Goal: Transaction & Acquisition: Purchase product/service

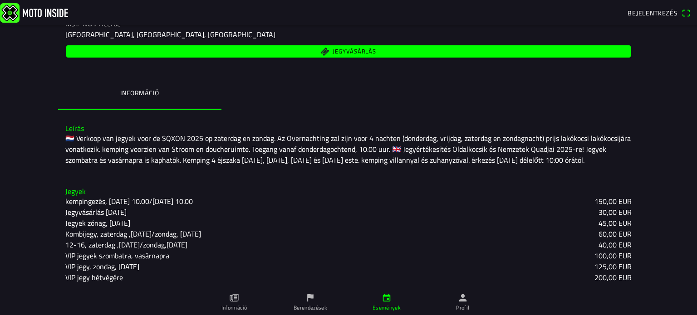
scroll to position [136, 0]
click at [350, 51] on font "Jegyvásárlás" at bounding box center [354, 51] width 43 height 9
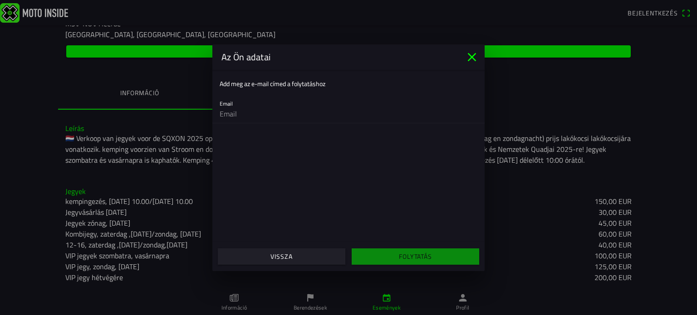
click at [244, 115] on input "email" at bounding box center [349, 114] width 258 height 18
type input "[EMAIL_ADDRESS][DOMAIN_NAME]"
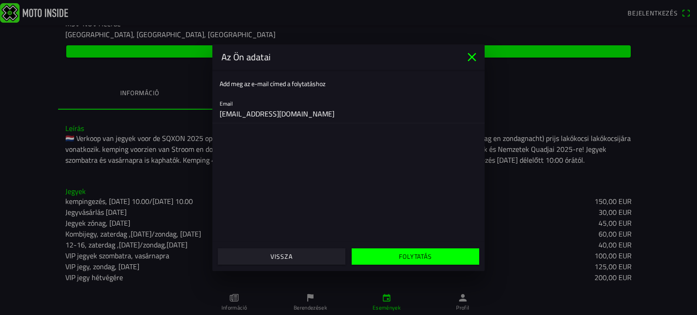
click at [401, 261] on font "Folytatás" at bounding box center [415, 257] width 33 height 10
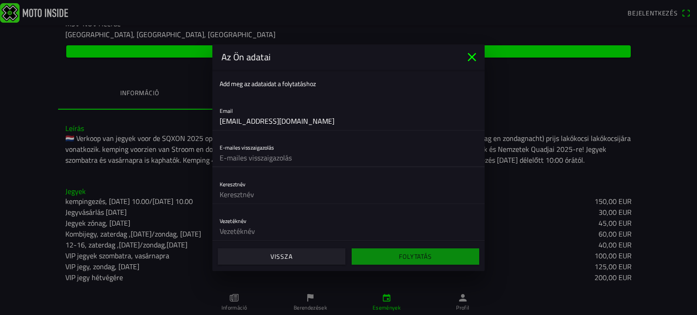
click at [289, 158] on input "text" at bounding box center [349, 158] width 258 height 18
type input "[EMAIL_ADDRESS][DOMAIN_NAME]"
type input "Karai"
type input "[PERSON_NAME]"
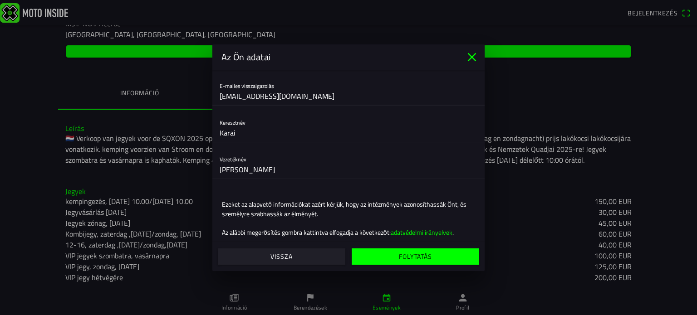
scroll to position [74, 0]
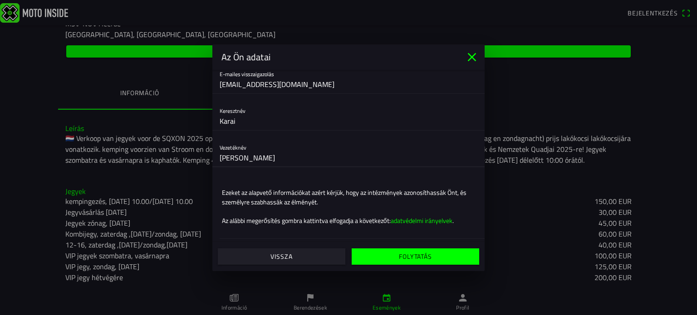
drag, startPoint x: 244, startPoint y: 158, endPoint x: 217, endPoint y: 159, distance: 27.7
click at [217, 159] on div "Vezetéknév [PERSON_NAME]" at bounding box center [348, 153] width 272 height 30
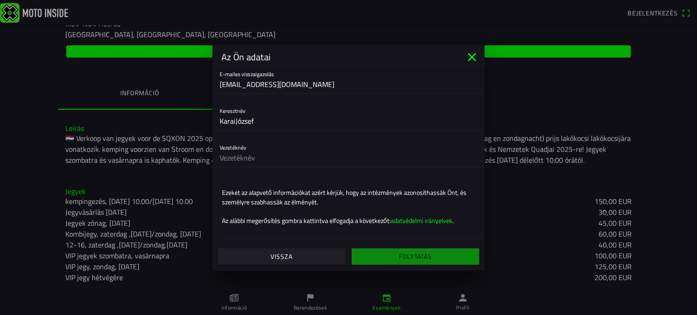
drag, startPoint x: 219, startPoint y: 118, endPoint x: 234, endPoint y: 118, distance: 15.4
click at [234, 118] on div "Keresztnév KaraiJózsef" at bounding box center [348, 116] width 272 height 30
click at [234, 119] on input "KaraiJózsef" at bounding box center [349, 121] width 258 height 18
click at [236, 155] on input "text" at bounding box center [349, 158] width 258 height 18
drag, startPoint x: 236, startPoint y: 120, endPoint x: 218, endPoint y: 122, distance: 17.8
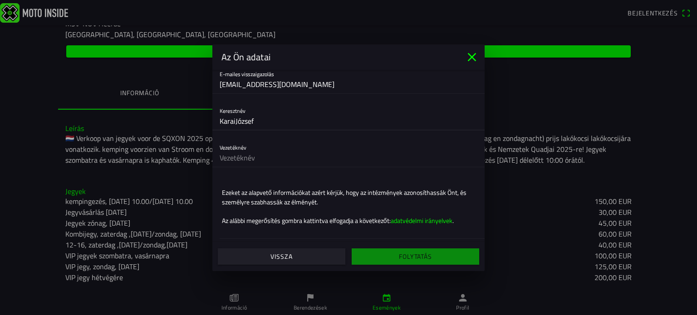
click at [218, 122] on div "Keresztnév KaraiJózsef" at bounding box center [348, 116] width 272 height 30
type input "[PERSON_NAME]"
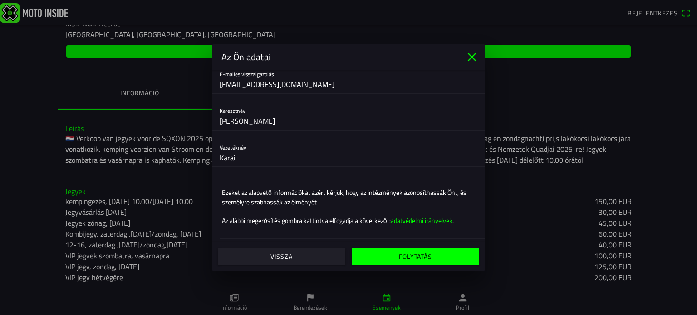
type input "Karai"
click at [402, 256] on font "Folytatás" at bounding box center [415, 257] width 33 height 10
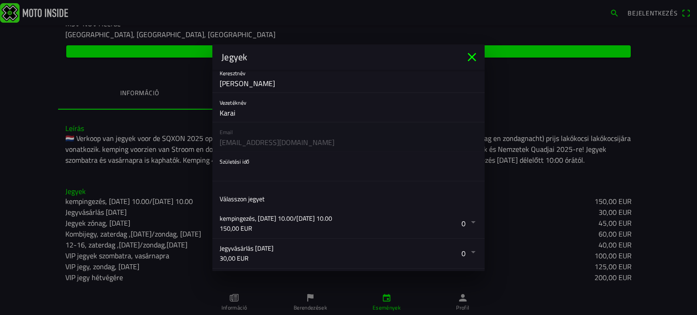
scroll to position [45, 0]
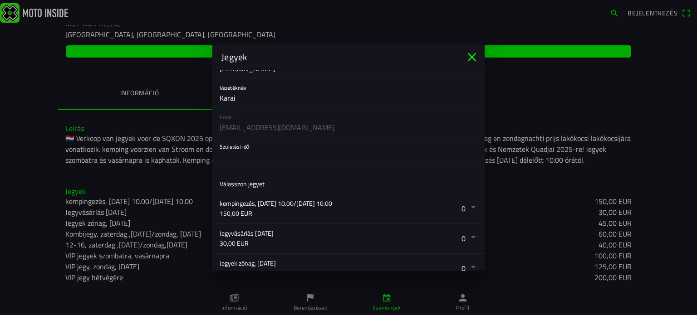
click at [276, 152] on button "button" at bounding box center [352, 151] width 265 height 29
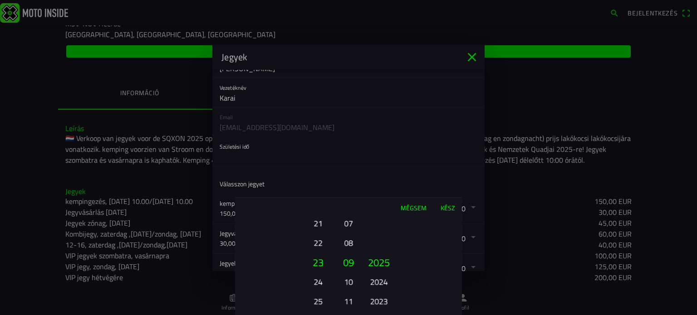
click at [381, 261] on font "2025" at bounding box center [379, 262] width 22 height 15
click at [382, 302] on font "2023" at bounding box center [379, 301] width 18 height 13
click at [382, 301] on font "2021" at bounding box center [379, 301] width 18 height 13
click at [382, 301] on ion-picker-column "2025 2024 2023 2022 2021 2020 2019 2018 2017 2016 2015 2014 2013 2012 2011 2010…" at bounding box center [411, 267] width 102 height 98
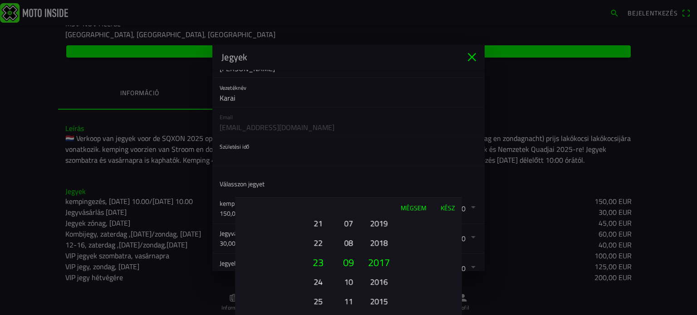
click at [382, 301] on font "2015" at bounding box center [379, 301] width 18 height 13
click at [382, 301] on font "2013" at bounding box center [379, 301] width 18 height 13
click at [382, 301] on font "2011" at bounding box center [379, 301] width 18 height 13
click at [382, 301] on ion-picker-column "2025 2024 2023 2022 2021 2020 2019 2018 2017 2016 2015 2014 2013 2012 2011 2010…" at bounding box center [411, 267] width 102 height 98
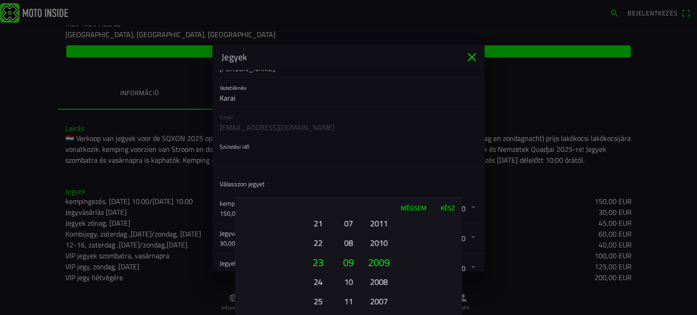
click at [382, 301] on font "2003" at bounding box center [379, 301] width 18 height 13
click at [382, 301] on font "2001" at bounding box center [379, 301] width 18 height 13
click at [382, 301] on div "2025 2024 2023 2022 2021 2020 2019 2018 2017 2016 2015 2014 2013 2012 2011 2010…" at bounding box center [379, 302] width 31 height 98
click at [382, 301] on ion-picker-column "2025 2024 2023 2022 2021 2020 2019 2018 2017 2016 2015 2014 2013 2012 2011 2010…" at bounding box center [411, 267] width 102 height 98
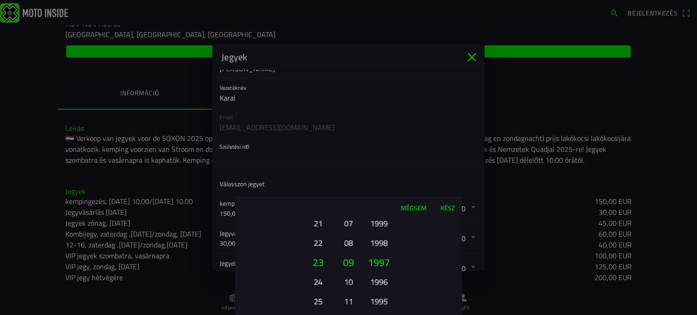
click at [382, 301] on div "2025 2024 2023 2022 2021 2020 2019 2018 2017 2016 2015 2014 2013 2012 2011 2010…" at bounding box center [379, 302] width 31 height 98
click at [382, 301] on ion-picker-column "2025 2024 2023 2022 2021 2020 2019 2018 2017 2016 2015 2014 2013 2012 2011 2010…" at bounding box center [411, 267] width 102 height 98
click at [382, 301] on font "1991" at bounding box center [379, 301] width 18 height 13
click at [382, 301] on font "1989" at bounding box center [379, 301] width 18 height 13
click at [382, 301] on font "1987" at bounding box center [379, 301] width 18 height 13
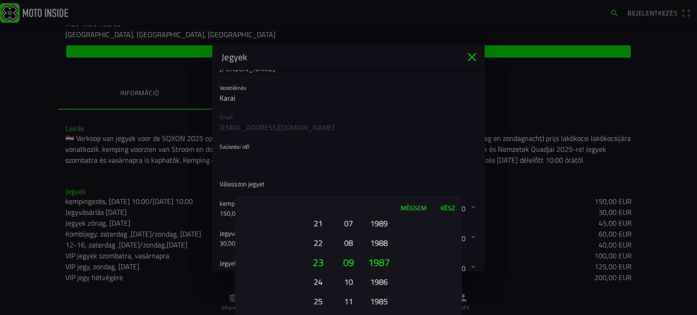
click at [382, 301] on font "1985" at bounding box center [379, 301] width 18 height 13
click at [382, 301] on font "1983" at bounding box center [379, 301] width 18 height 13
click at [382, 301] on font "1981" at bounding box center [379, 301] width 18 height 13
click at [382, 301] on font "1979" at bounding box center [379, 301] width 18 height 13
click at [382, 301] on font "1977" at bounding box center [379, 301] width 18 height 13
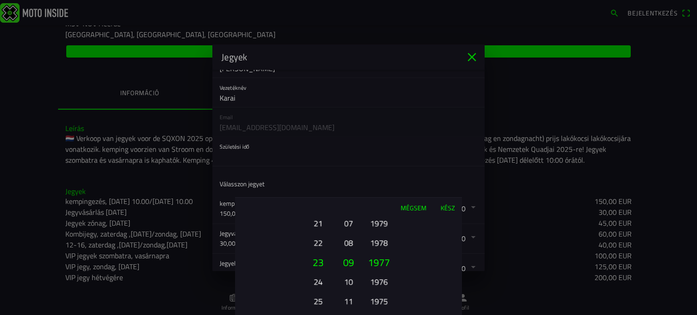
click at [379, 285] on font "1976" at bounding box center [379, 282] width 18 height 13
click at [348, 223] on font "07" at bounding box center [348, 223] width 9 height 13
click at [348, 223] on font "05" at bounding box center [348, 223] width 9 height 13
click at [348, 225] on font "03" at bounding box center [348, 223] width 9 height 13
click at [319, 228] on font "21" at bounding box center [318, 223] width 9 height 13
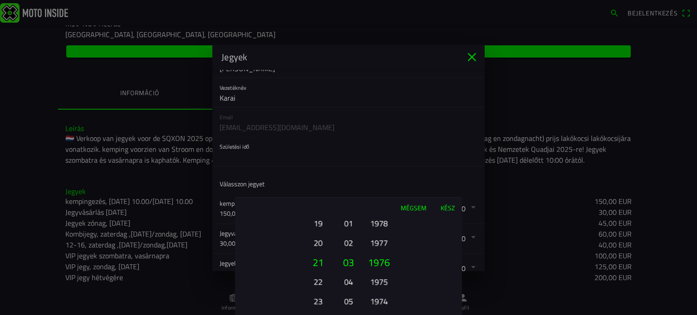
click at [319, 253] on div "01 02 03 04 05 06 07 08 09 10 11 12 13 14 15 16 17 18 éves 19 20 21 22 23 24 25…" at bounding box center [318, 302] width 31 height 98
click at [319, 228] on ion-picker-column "01 02 03 04 05 06 07 08 09 10 11 12 13 14 15 16 17 18 éves 19 20 21 22 23 24 25…" at bounding box center [286, 267] width 102 height 98
click at [319, 253] on div "01 02 03 04 05 06 07 08 09 10 11 12 13 14 15 16 17 18 éves 19 20 21 22 23 24 25…" at bounding box center [318, 302] width 31 height 98
click at [319, 228] on font "13" at bounding box center [318, 223] width 9 height 13
click at [319, 228] on font "11" at bounding box center [318, 223] width 9 height 13
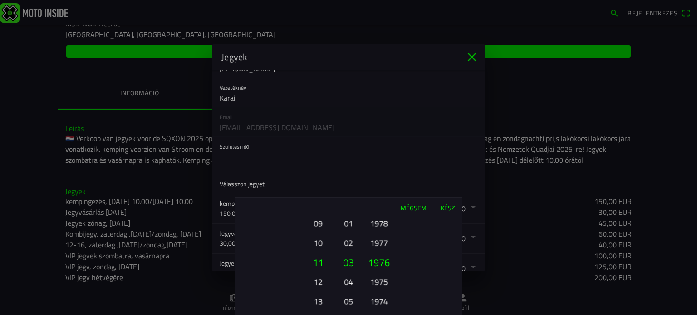
click at [319, 228] on font "09" at bounding box center [318, 223] width 9 height 13
click at [316, 260] on font "09" at bounding box center [318, 262] width 11 height 15
click at [448, 207] on font "Kész" at bounding box center [448, 208] width 15 height 10
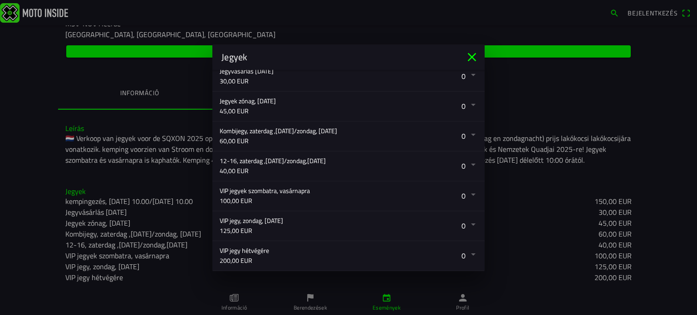
scroll to position [227, 0]
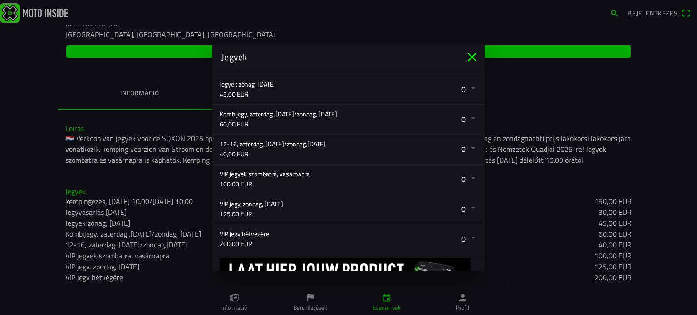
click at [464, 237] on button "button" at bounding box center [352, 240] width 265 height 30
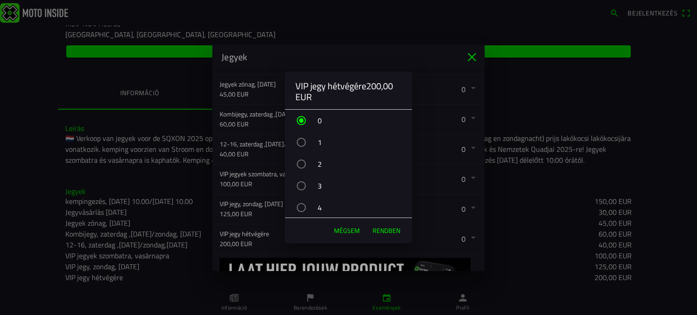
click at [304, 187] on div "button" at bounding box center [301, 186] width 9 height 9
click at [388, 231] on font "RENDBEN" at bounding box center [387, 231] width 28 height 10
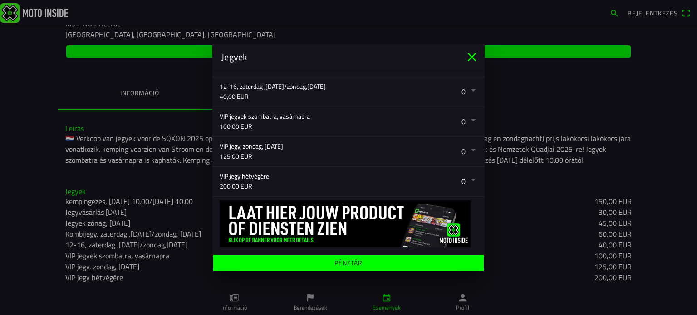
scroll to position [285, 0]
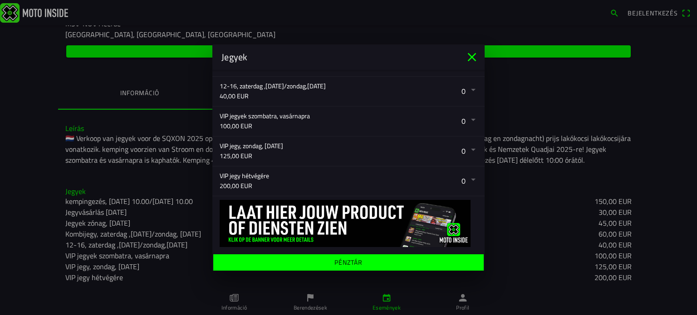
click at [465, 178] on button "button" at bounding box center [352, 182] width 265 height 30
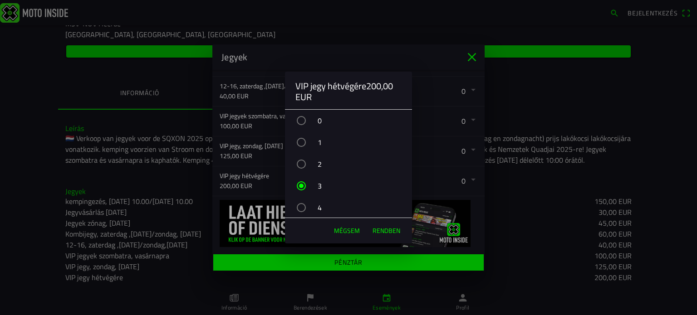
click at [379, 230] on font "RENDBEN" at bounding box center [387, 231] width 28 height 10
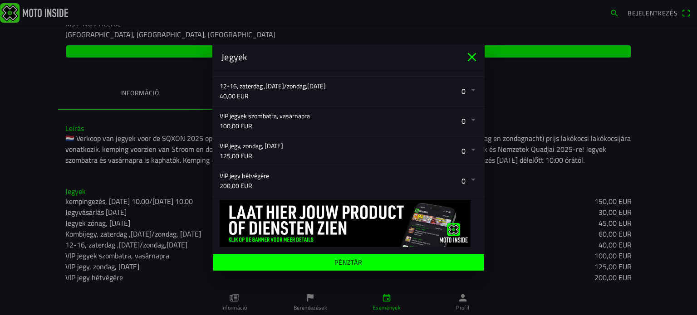
click at [465, 148] on button "button" at bounding box center [352, 152] width 265 height 30
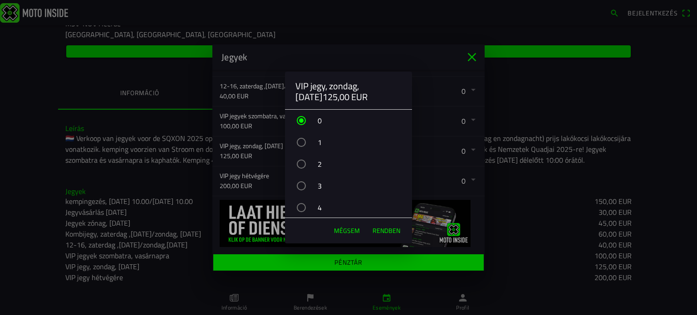
click at [325, 187] on div "3" at bounding box center [353, 186] width 118 height 23
click at [375, 230] on font "RENDBEN" at bounding box center [387, 231] width 28 height 10
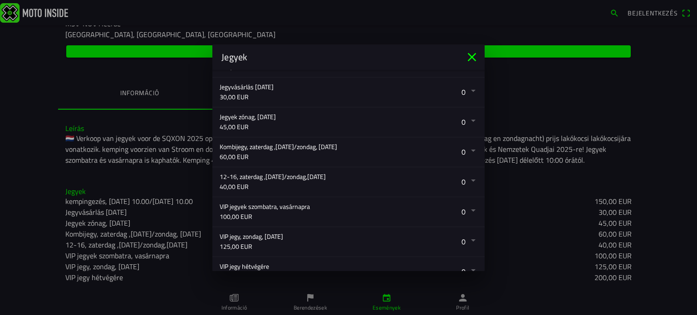
scroll to position [149, 0]
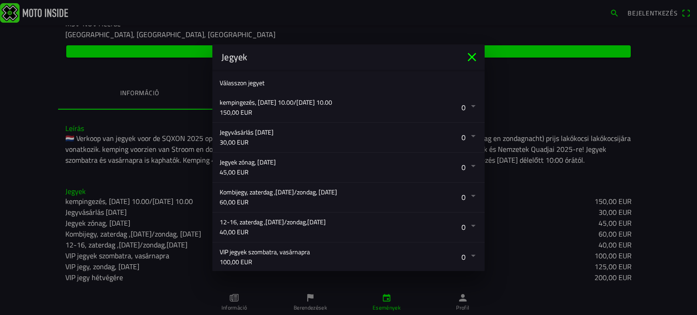
click at [465, 196] on button "button" at bounding box center [352, 198] width 265 height 30
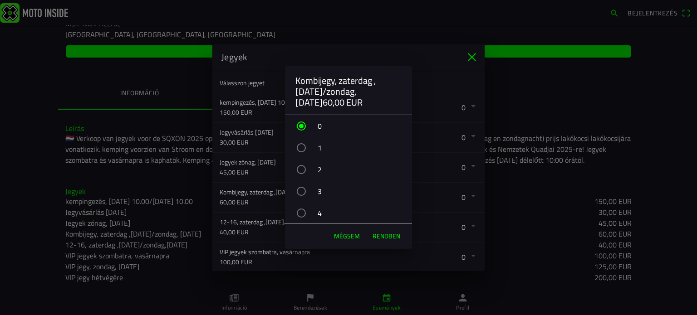
click at [349, 193] on div "3" at bounding box center [353, 191] width 118 height 23
click at [379, 236] on font "RENDBEN" at bounding box center [387, 236] width 28 height 10
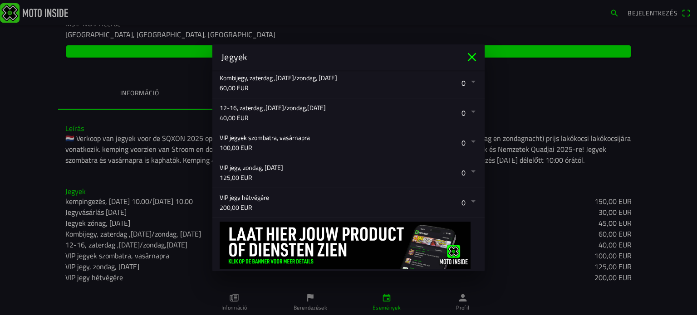
scroll to position [285, 0]
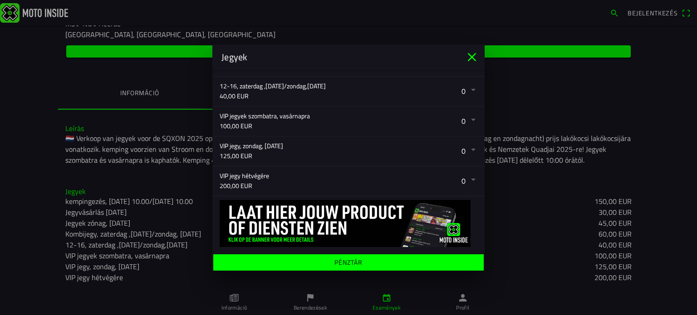
drag, startPoint x: 380, startPoint y: 186, endPoint x: 349, endPoint y: 166, distance: 36.9
click at [349, 167] on button "button" at bounding box center [352, 182] width 265 height 30
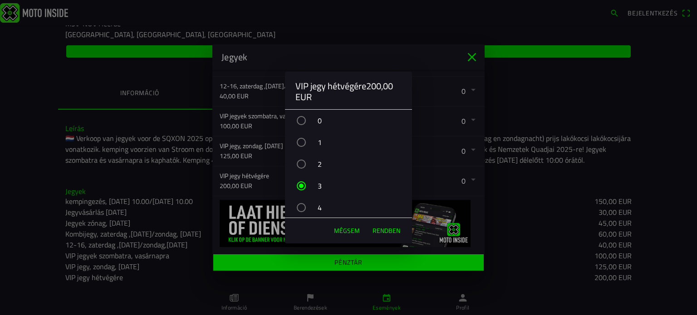
click at [302, 186] on div "button" at bounding box center [301, 186] width 5 height 5
click at [300, 145] on div "button" at bounding box center [301, 142] width 9 height 9
click at [379, 232] on font "RENDBEN" at bounding box center [387, 231] width 28 height 10
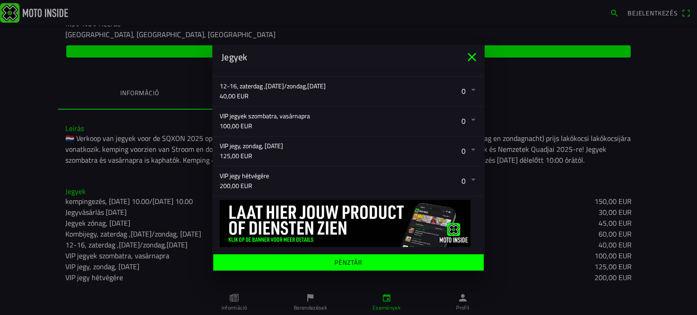
click at [461, 176] on button "button" at bounding box center [352, 182] width 265 height 30
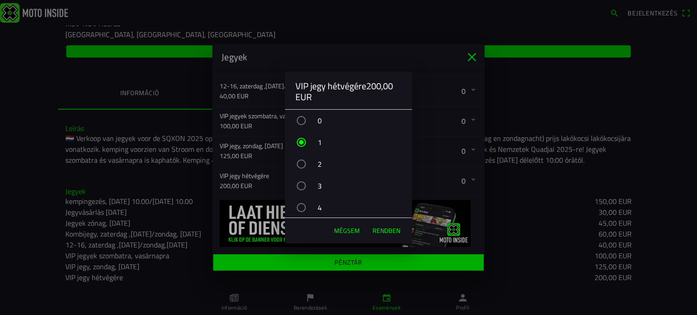
click at [315, 185] on div "3" at bounding box center [353, 186] width 118 height 23
click at [378, 231] on font "RENDBEN" at bounding box center [387, 231] width 28 height 10
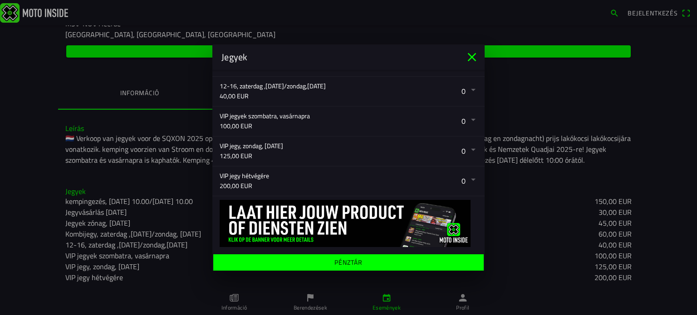
click at [463, 181] on button "button" at bounding box center [352, 182] width 265 height 30
click at [426, 163] on ion-backdrop at bounding box center [348, 157] width 697 height 315
click at [465, 93] on button "button" at bounding box center [352, 92] width 265 height 30
click at [461, 118] on ion-backdrop at bounding box center [348, 157] width 697 height 315
click at [461, 118] on button "button" at bounding box center [352, 122] width 265 height 30
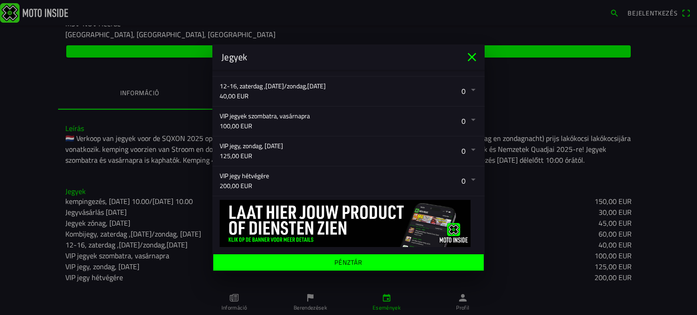
click at [462, 152] on ion-backdrop at bounding box center [348, 157] width 697 height 315
click at [462, 152] on button "button" at bounding box center [352, 152] width 265 height 30
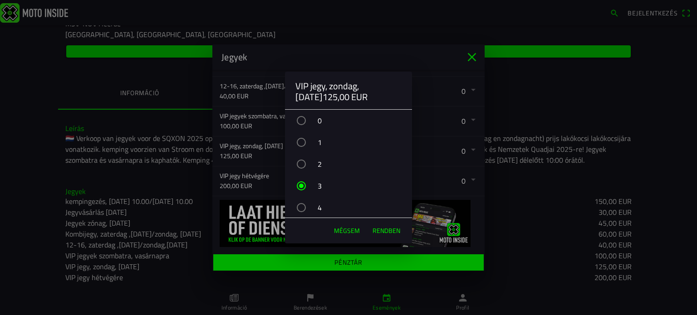
click at [299, 118] on div "button" at bounding box center [301, 120] width 9 height 9
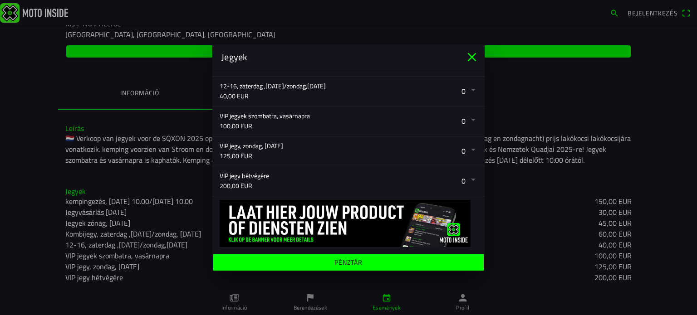
click at [435, 137] on ion-backdrop at bounding box center [348, 157] width 697 height 315
click at [458, 167] on button "button" at bounding box center [352, 182] width 265 height 30
click at [416, 139] on ion-backdrop at bounding box center [348, 157] width 697 height 315
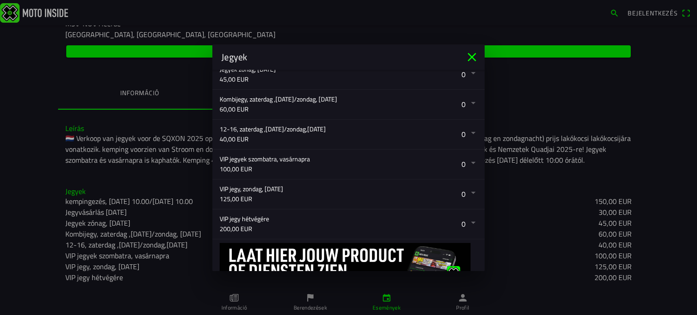
scroll to position [220, 0]
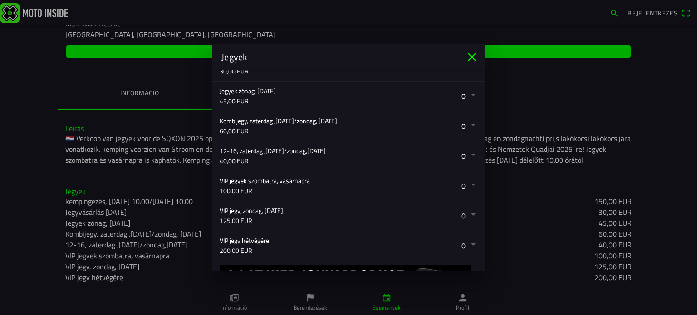
drag, startPoint x: 474, startPoint y: 145, endPoint x: 474, endPoint y: 138, distance: 6.4
click at [474, 138] on ion-list "Válasszon jegyet kempingezés, [DATE] 10.00/[DATE] 10.00 150,00 EUR 0 1 2 3 4 5 …" at bounding box center [348, 131] width 272 height 267
click at [432, 98] on button "button" at bounding box center [352, 97] width 265 height 30
click at [430, 127] on ion-backdrop at bounding box center [348, 157] width 697 height 315
click at [430, 127] on button "button" at bounding box center [352, 127] width 265 height 30
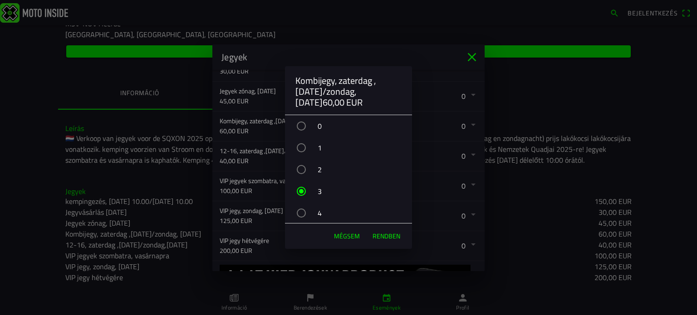
click at [303, 127] on div "button" at bounding box center [301, 126] width 9 height 9
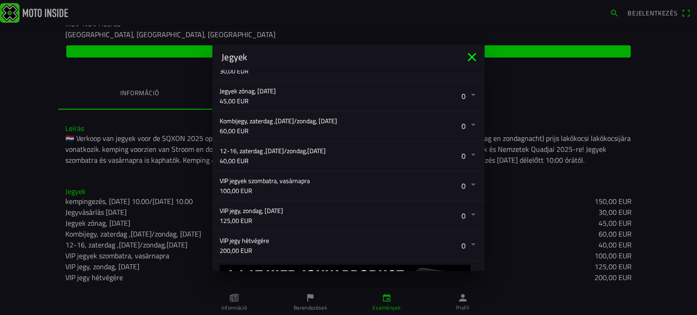
click at [433, 123] on ion-backdrop at bounding box center [348, 157] width 697 height 315
click at [429, 154] on button "button" at bounding box center [352, 157] width 265 height 30
click at [429, 154] on ion-backdrop at bounding box center [348, 157] width 697 height 315
click at [427, 183] on button "button" at bounding box center [352, 187] width 265 height 30
click at [427, 183] on ion-backdrop at bounding box center [348, 157] width 697 height 315
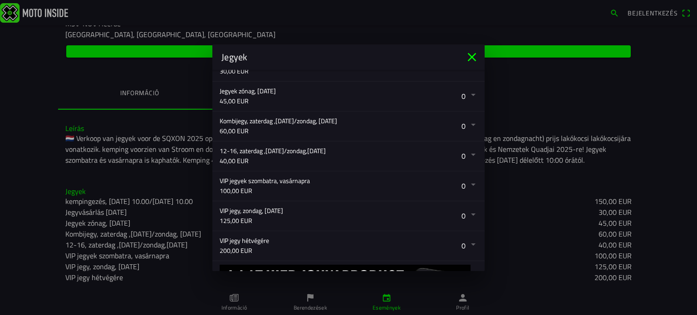
click at [425, 208] on button "button" at bounding box center [352, 217] width 265 height 30
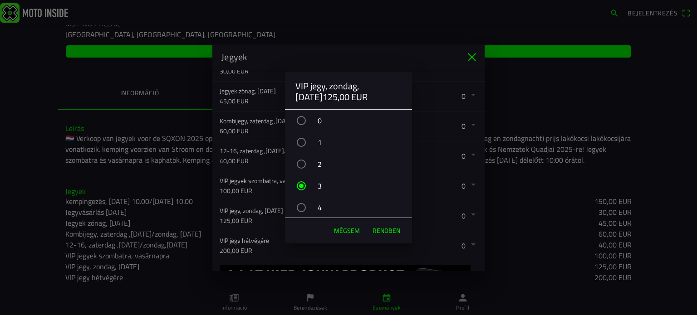
click at [305, 118] on div "0" at bounding box center [353, 120] width 118 height 23
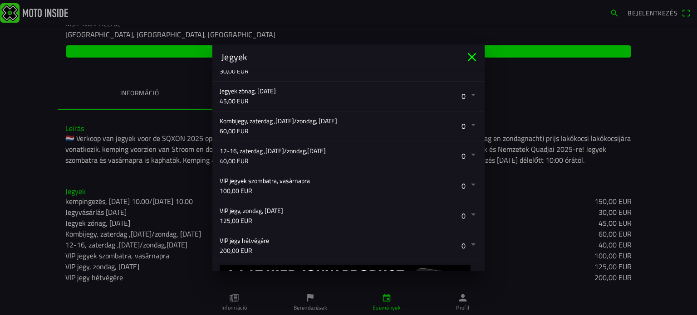
click at [446, 184] on ion-backdrop at bounding box center [348, 157] width 697 height 315
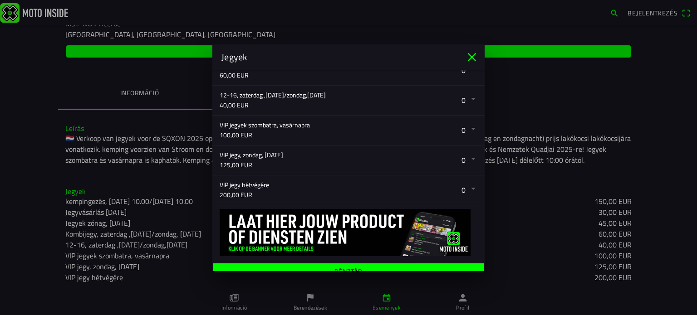
scroll to position [285, 0]
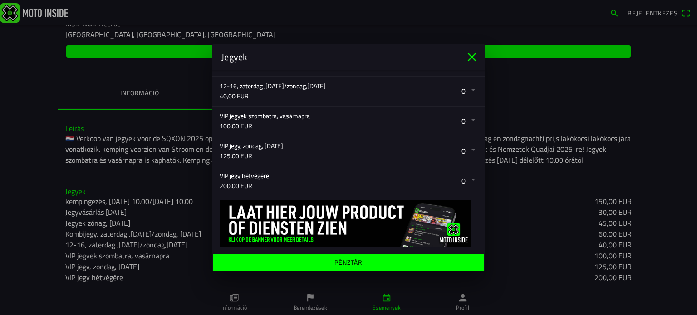
click at [418, 152] on button "button" at bounding box center [352, 152] width 265 height 30
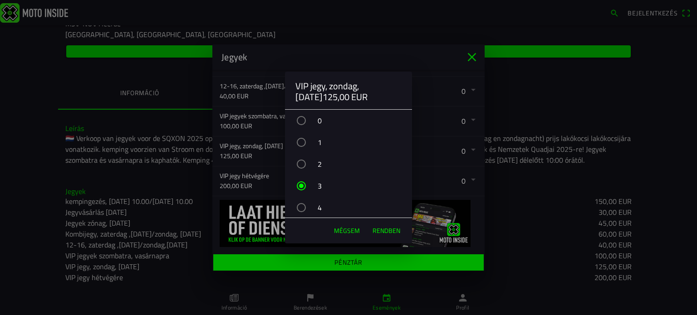
click at [305, 119] on div "button" at bounding box center [301, 120] width 9 height 9
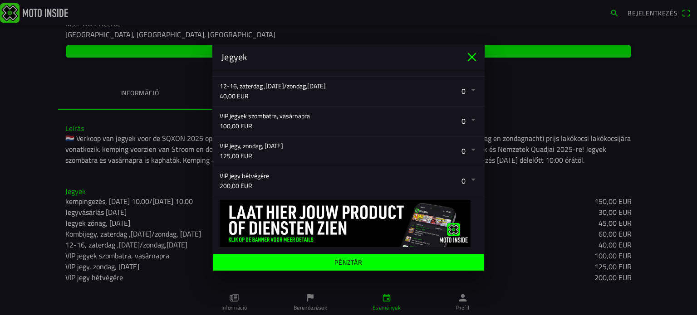
click at [461, 152] on ion-backdrop at bounding box center [348, 157] width 697 height 315
click at [431, 182] on button "button" at bounding box center [352, 182] width 265 height 30
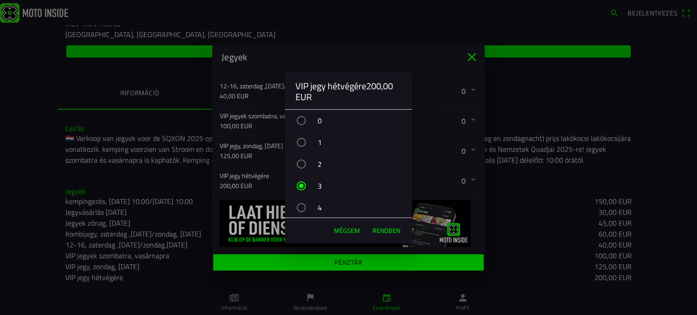
click at [386, 232] on font "RENDBEN" at bounding box center [387, 231] width 28 height 10
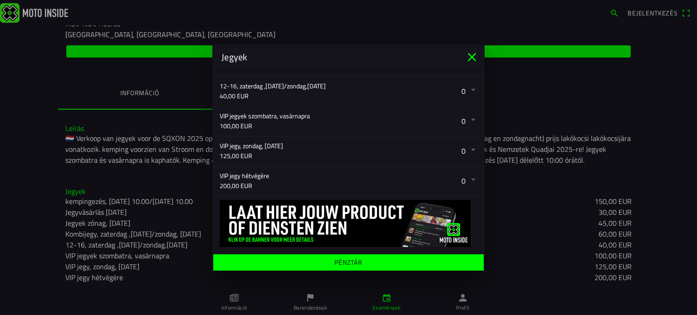
click at [382, 263] on span "Pénztár" at bounding box center [348, 262] width 256 height 16
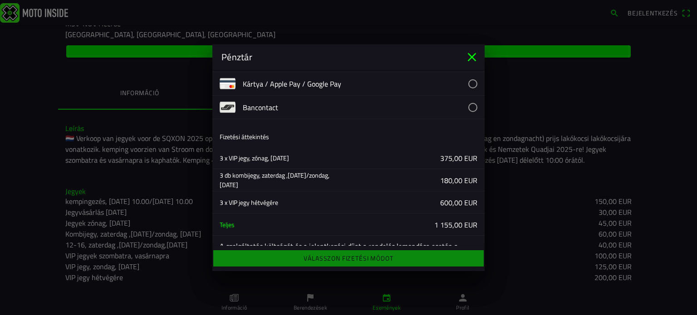
scroll to position [70, 0]
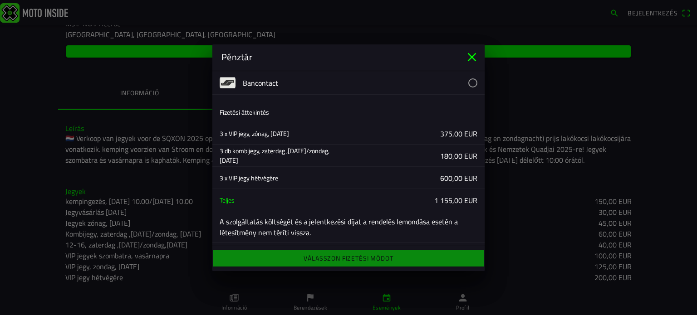
click at [414, 137] on ion-label "375,00 EUR" at bounding box center [417, 133] width 122 height 11
click at [473, 58] on icon "close" at bounding box center [472, 57] width 9 height 9
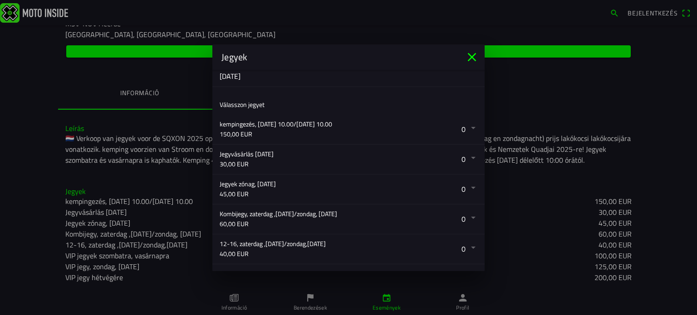
scroll to position [149, 0]
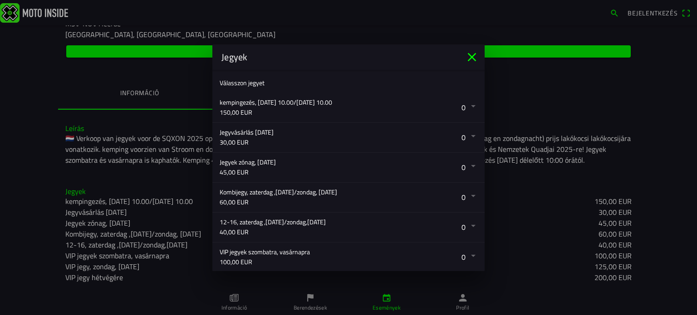
click at [430, 117] on button "button" at bounding box center [352, 108] width 265 height 30
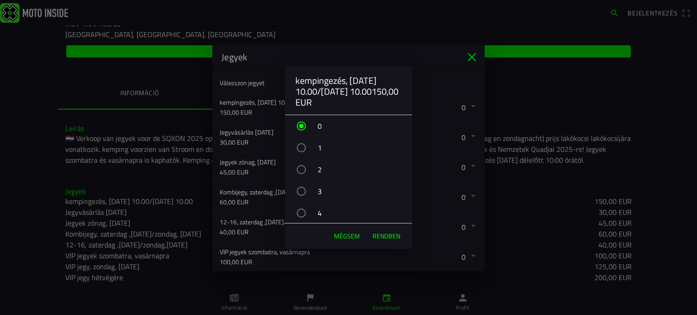
click at [390, 236] on font "RENDBEN" at bounding box center [387, 236] width 28 height 10
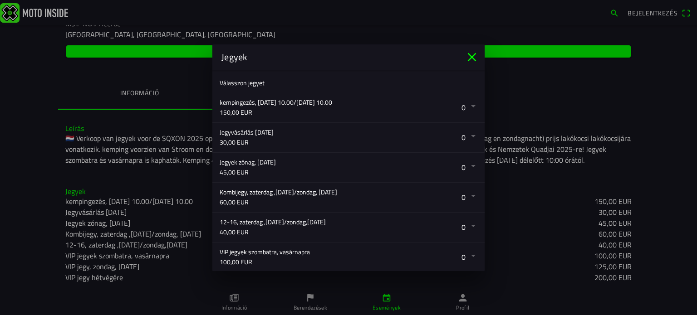
click at [394, 143] on button "button" at bounding box center [352, 138] width 265 height 30
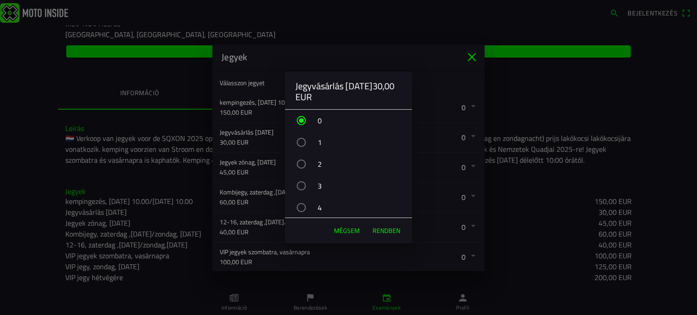
click at [392, 232] on font "RENDBEN" at bounding box center [387, 231] width 28 height 10
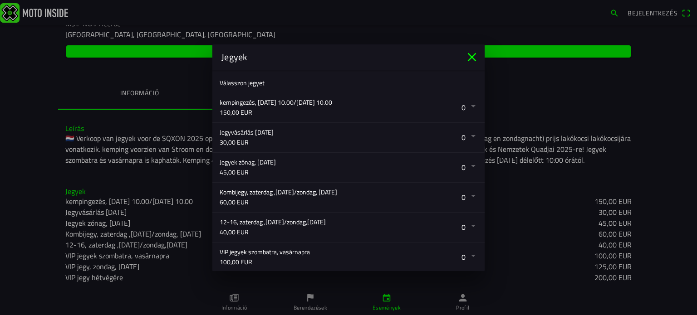
click at [398, 171] on button "button" at bounding box center [352, 168] width 265 height 30
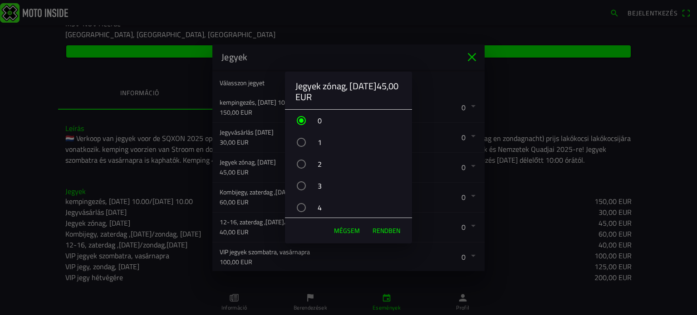
click at [390, 233] on font "RENDBEN" at bounding box center [387, 231] width 28 height 10
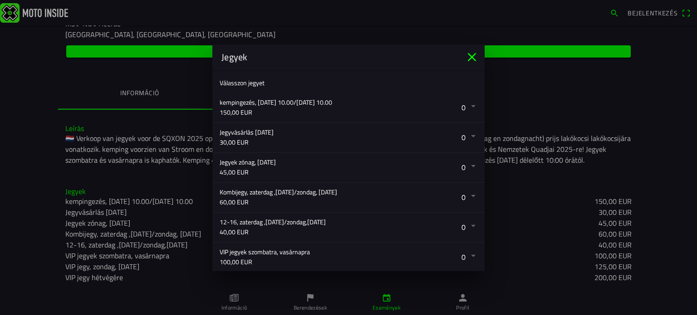
click at [396, 201] on button "button" at bounding box center [352, 198] width 265 height 30
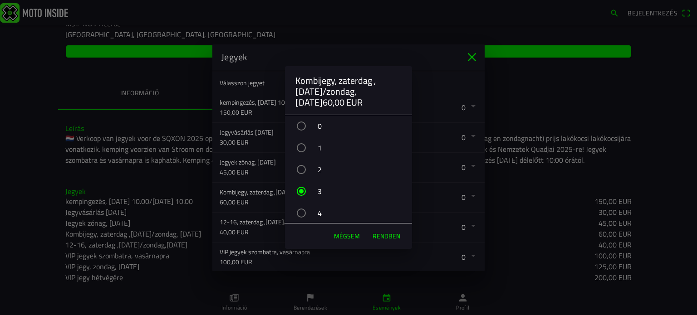
click at [356, 126] on div "0" at bounding box center [353, 126] width 118 height 23
click at [387, 235] on font "RENDBEN" at bounding box center [387, 236] width 28 height 10
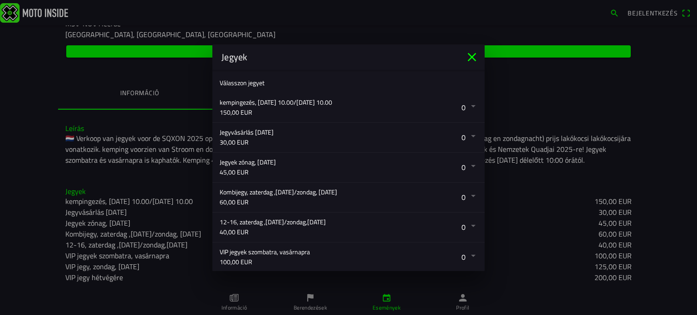
click at [396, 201] on button "button" at bounding box center [352, 198] width 265 height 30
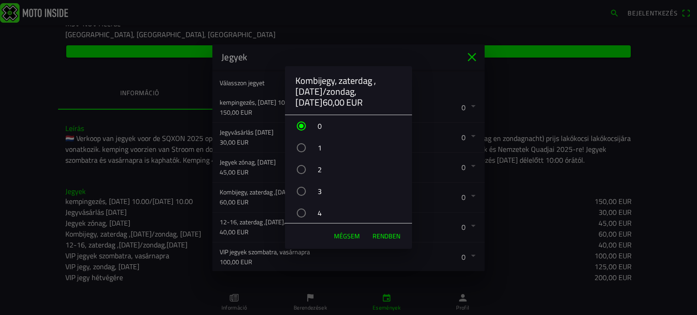
click at [388, 241] on font "RENDBEN" at bounding box center [387, 236] width 28 height 10
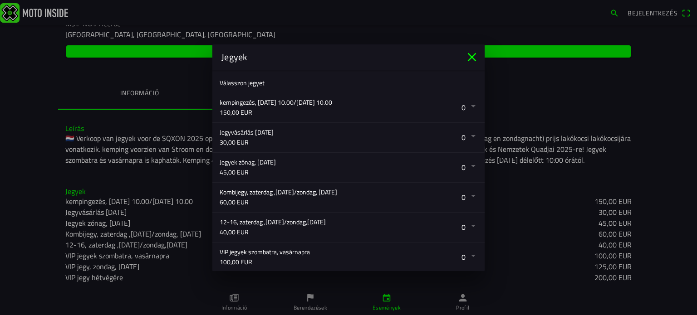
click at [390, 232] on button "button" at bounding box center [352, 228] width 265 height 30
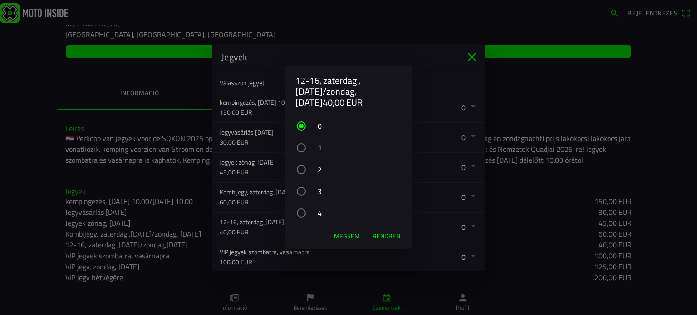
click at [390, 232] on font "RENDBEN" at bounding box center [387, 236] width 28 height 10
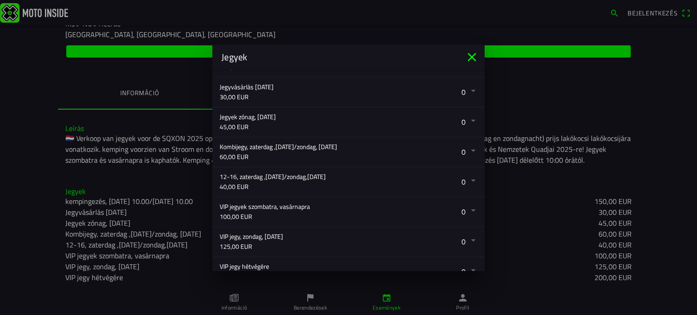
scroll to position [240, 0]
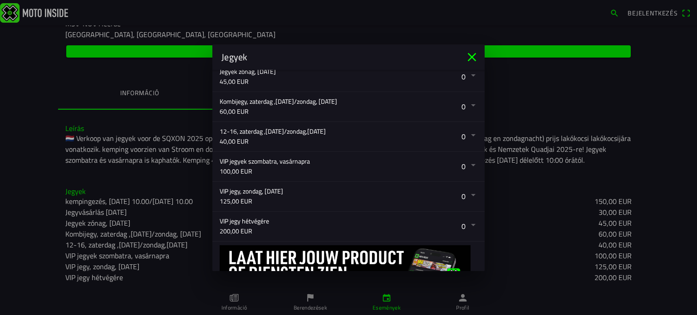
click at [386, 173] on button "button" at bounding box center [352, 167] width 265 height 30
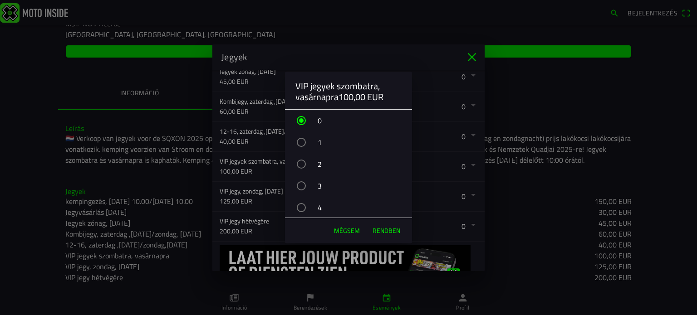
click at [392, 231] on font "RENDBEN" at bounding box center [387, 231] width 28 height 10
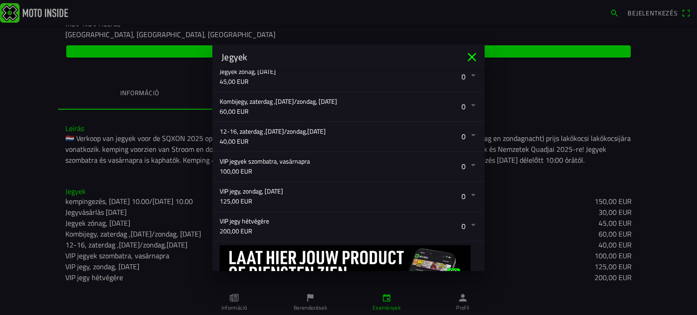
click at [395, 205] on button "button" at bounding box center [352, 197] width 265 height 30
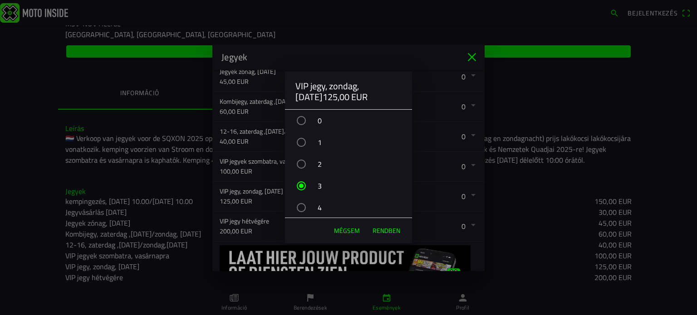
click at [371, 121] on div "0" at bounding box center [353, 120] width 118 height 23
click at [384, 230] on font "RENDBEN" at bounding box center [387, 231] width 28 height 10
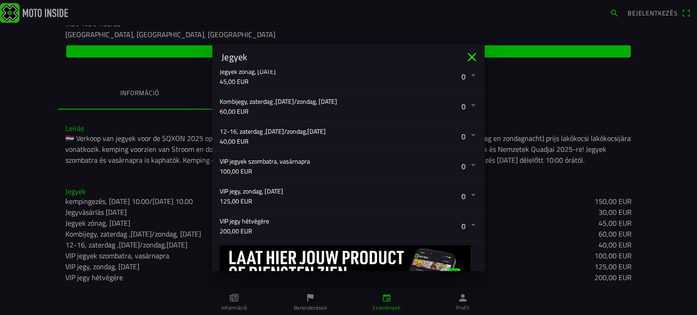
click at [466, 192] on button "button" at bounding box center [352, 197] width 265 height 30
click at [466, 192] on ion-backdrop at bounding box center [348, 157] width 697 height 315
click at [465, 168] on button "button" at bounding box center [352, 167] width 265 height 30
click at [465, 168] on ion-backdrop at bounding box center [348, 157] width 697 height 315
click at [460, 140] on button "button" at bounding box center [352, 137] width 265 height 30
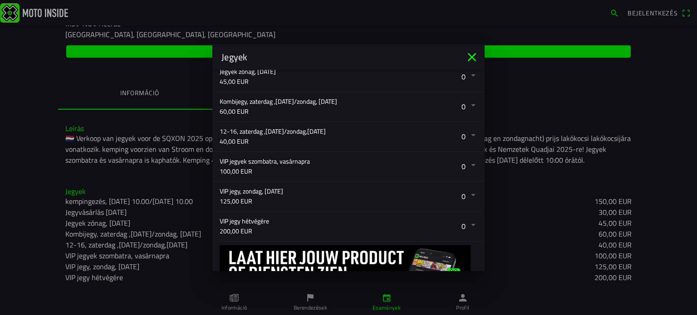
click at [460, 140] on ion-backdrop at bounding box center [348, 157] width 697 height 315
click at [468, 105] on button "button" at bounding box center [352, 107] width 265 height 30
click at [468, 105] on ion-backdrop at bounding box center [348, 157] width 697 height 315
click at [467, 77] on button "button" at bounding box center [352, 77] width 265 height 30
click at [467, 77] on ion-backdrop at bounding box center [348, 157] width 697 height 315
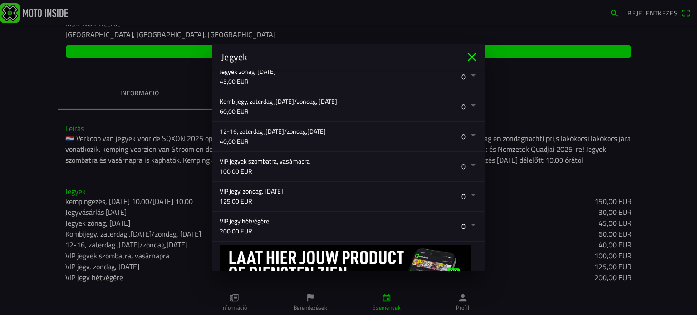
click at [395, 229] on button "button" at bounding box center [352, 227] width 265 height 30
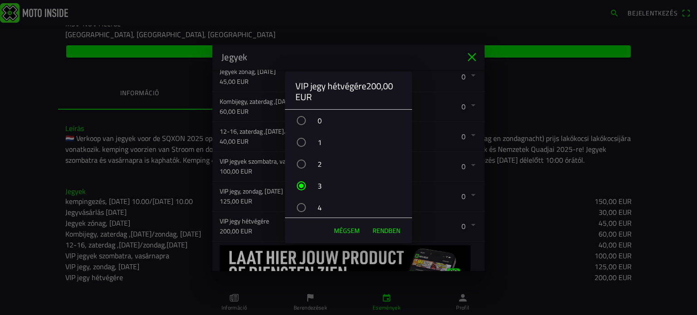
click at [395, 229] on font "RENDBEN" at bounding box center [387, 231] width 28 height 10
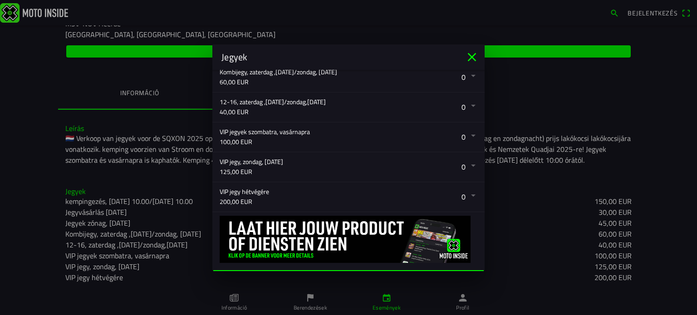
scroll to position [285, 0]
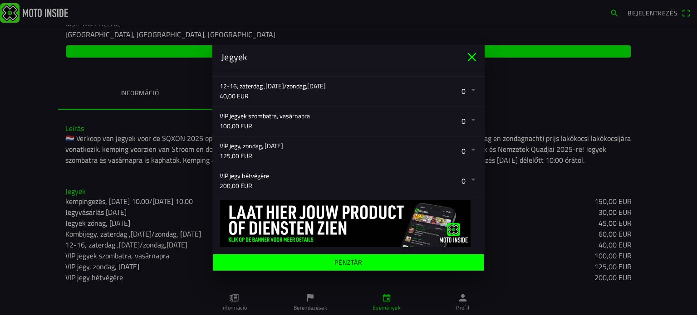
click at [382, 261] on span "Pénztár" at bounding box center [348, 262] width 256 height 16
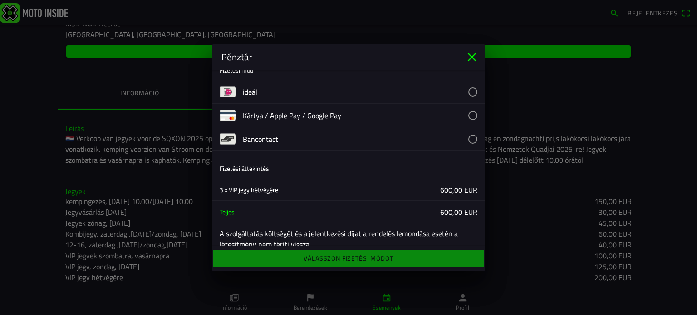
scroll to position [25, 0]
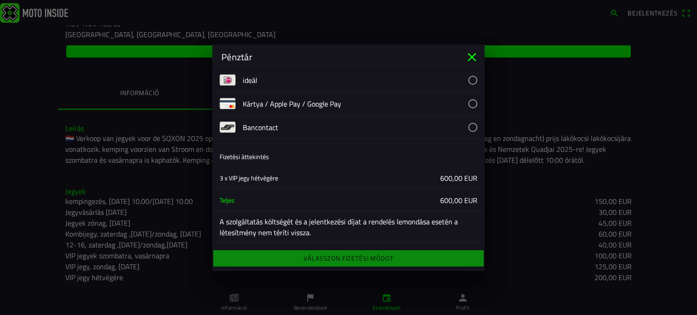
click at [374, 264] on div "Válasszon fizetési módot" at bounding box center [348, 259] width 272 height 20
click at [467, 105] on button "button" at bounding box center [364, 103] width 242 height 23
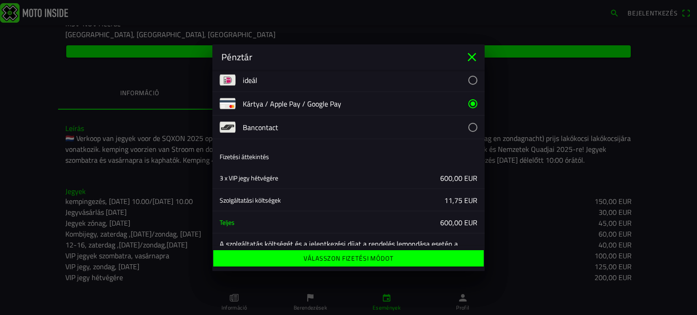
click at [352, 259] on font "Válasszon fizetési módot" at bounding box center [348, 259] width 89 height 10
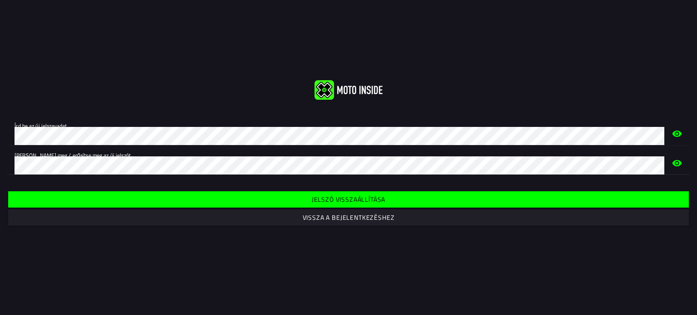
click at [309, 202] on span "Jelszó visszaállítása" at bounding box center [348, 200] width 667 height 16
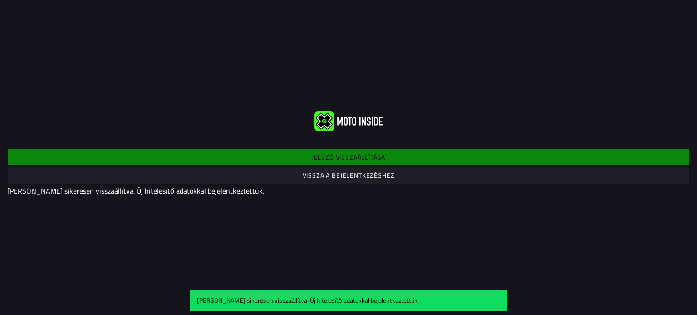
click at [315, 165] on div "Jelszó visszaállítása Vissza a bejelentkezéshez Jelszava sikeresen visszaállítv…" at bounding box center [348, 172] width 697 height 64
click at [314, 176] on font "Vissza a bejelentkezéshez" at bounding box center [349, 176] width 92 height 10
